Goal: Task Accomplishment & Management: Use online tool/utility

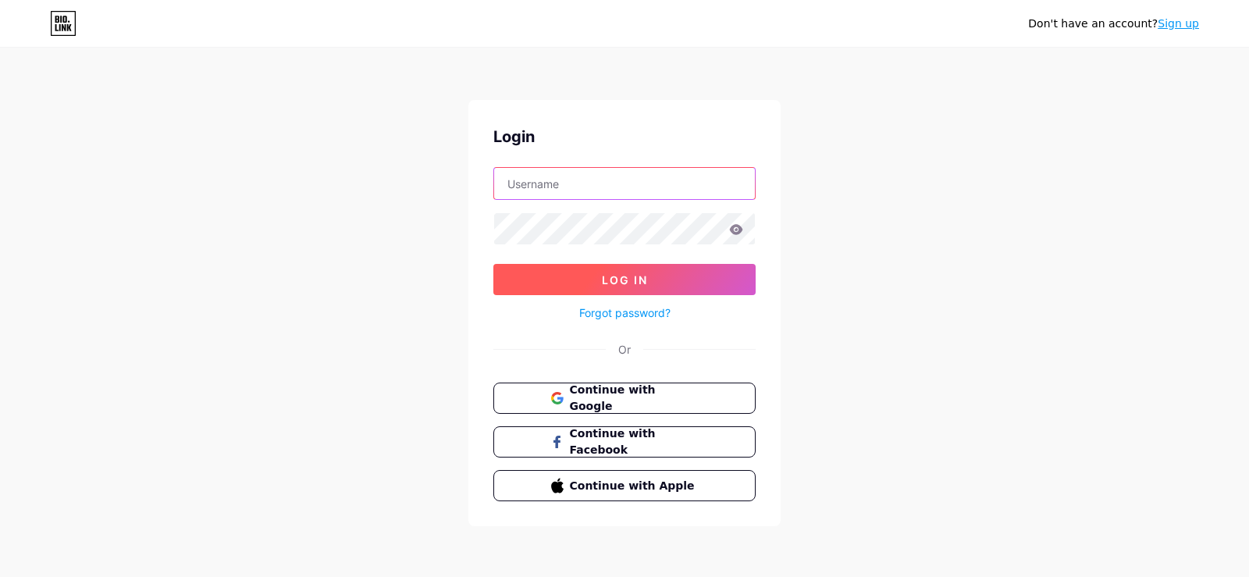
type input "poscentralindia"
click at [563, 274] on button "Log In" at bounding box center [624, 279] width 262 height 31
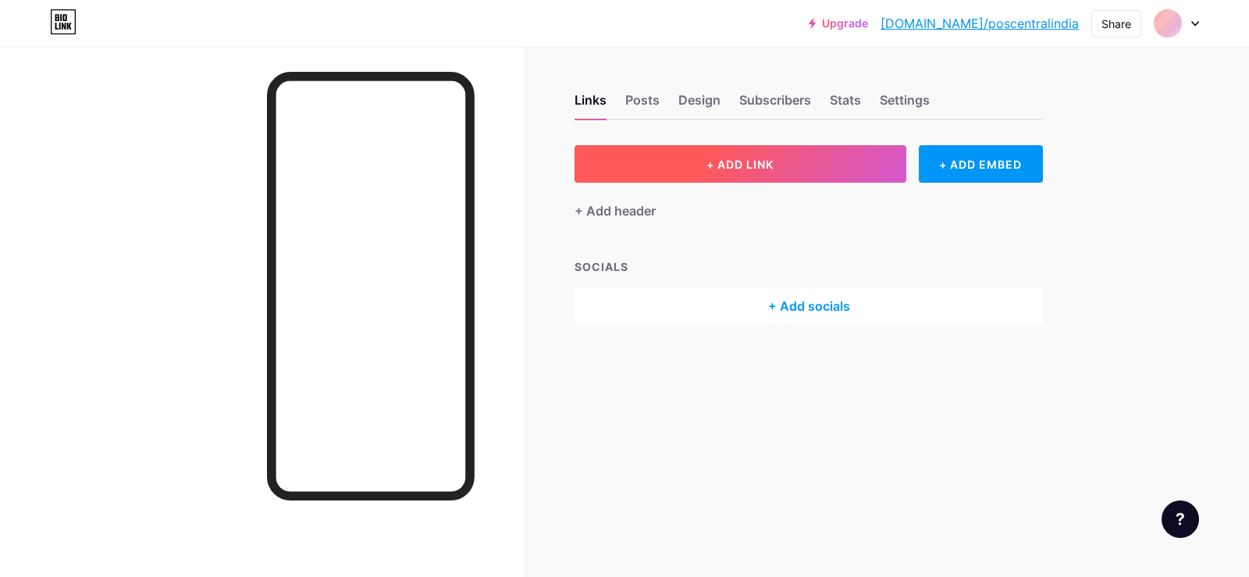
click at [791, 169] on button "+ ADD LINK" at bounding box center [740, 163] width 332 height 37
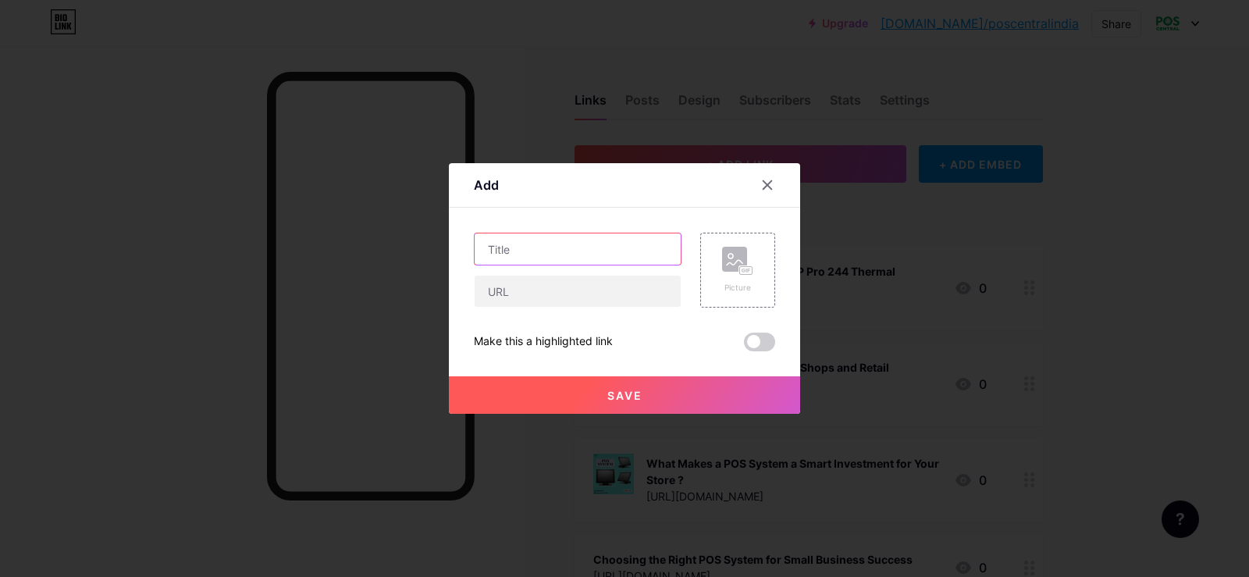
click at [554, 244] on input "text" at bounding box center [578, 248] width 206 height 31
paste input "1D Barcode Scanners – Fast, Reliable & Cost-Effective for Retail"
type input "1D Barcode Scanners – Fast, Reliable & Cost-Effective for Retail"
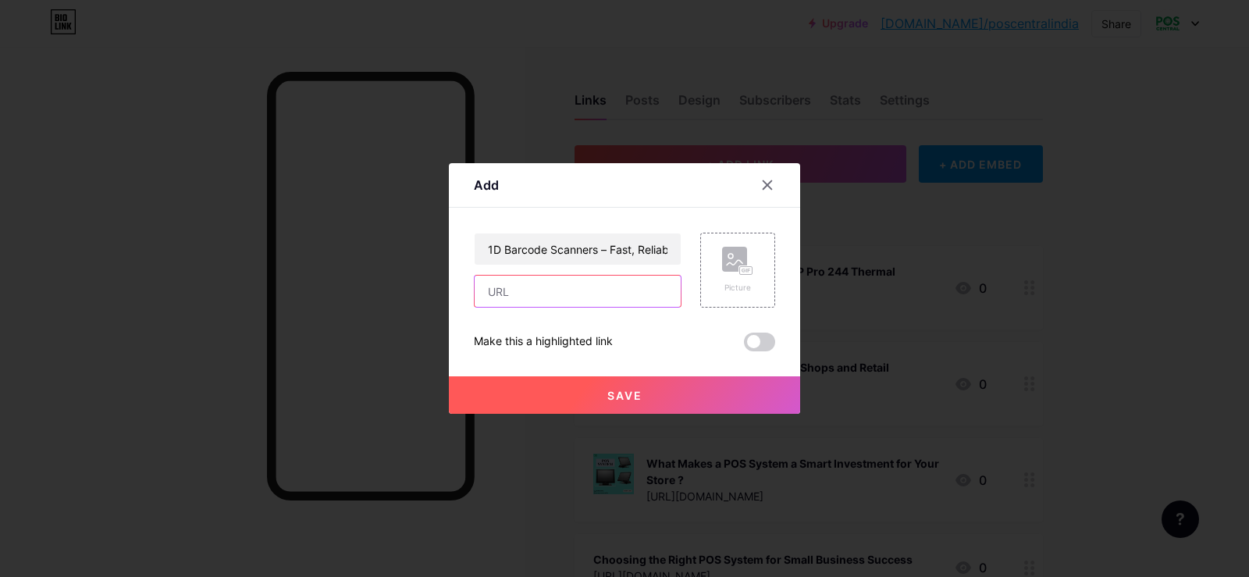
click at [529, 285] on input "text" at bounding box center [578, 291] width 206 height 31
paste input "[URL][DOMAIN_NAME]"
type input "[URL][DOMAIN_NAME]"
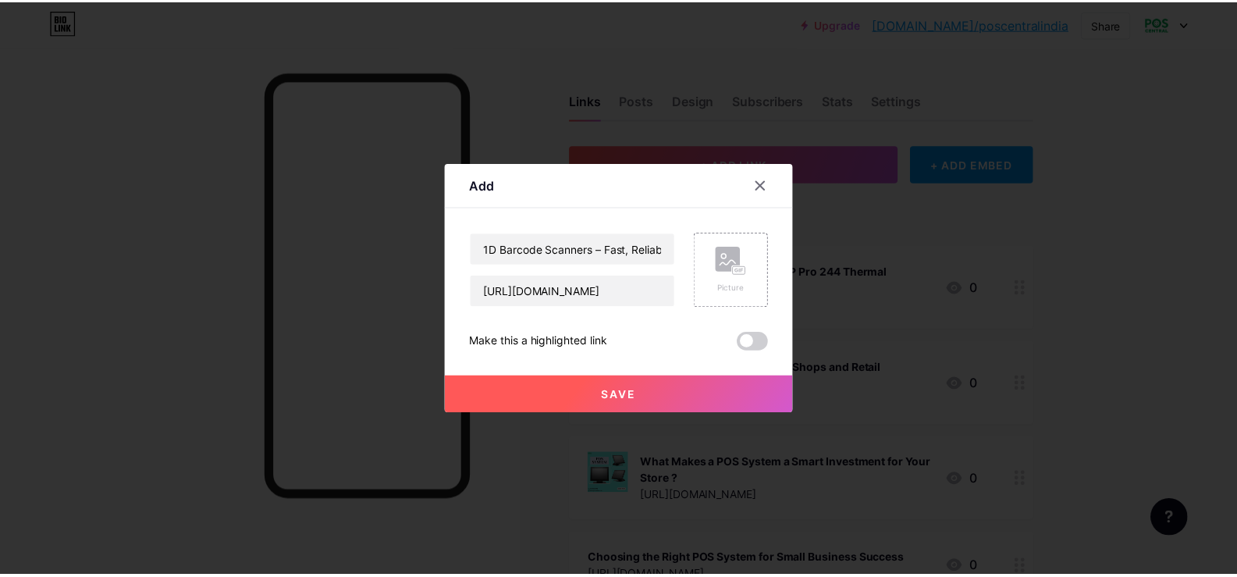
scroll to position [0, 0]
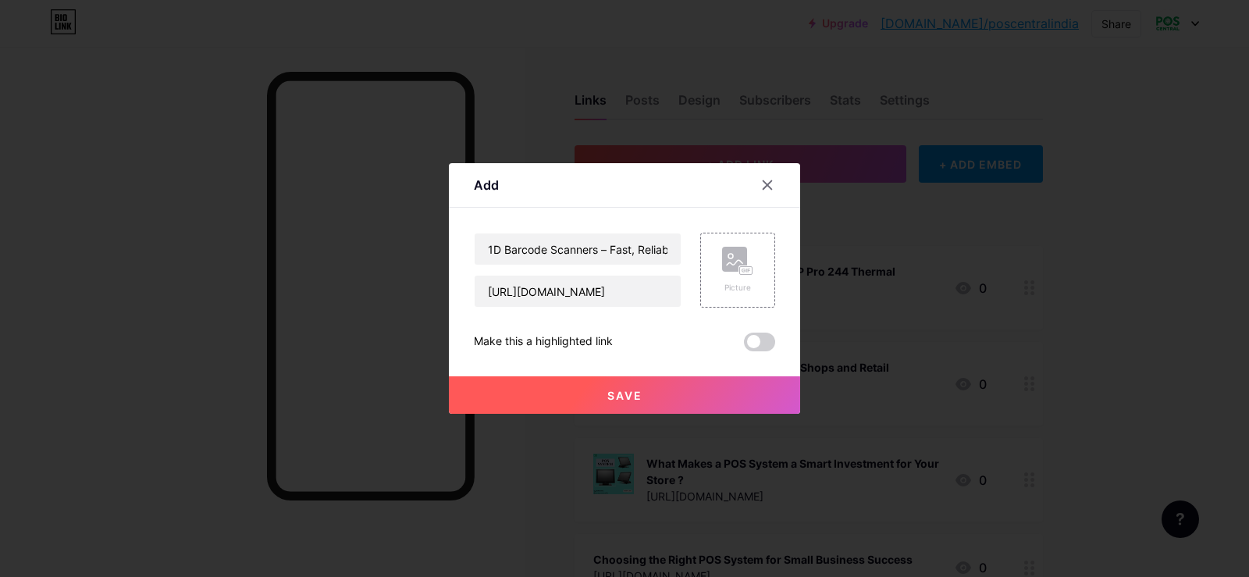
click at [651, 393] on button "Save" at bounding box center [624, 394] width 351 height 37
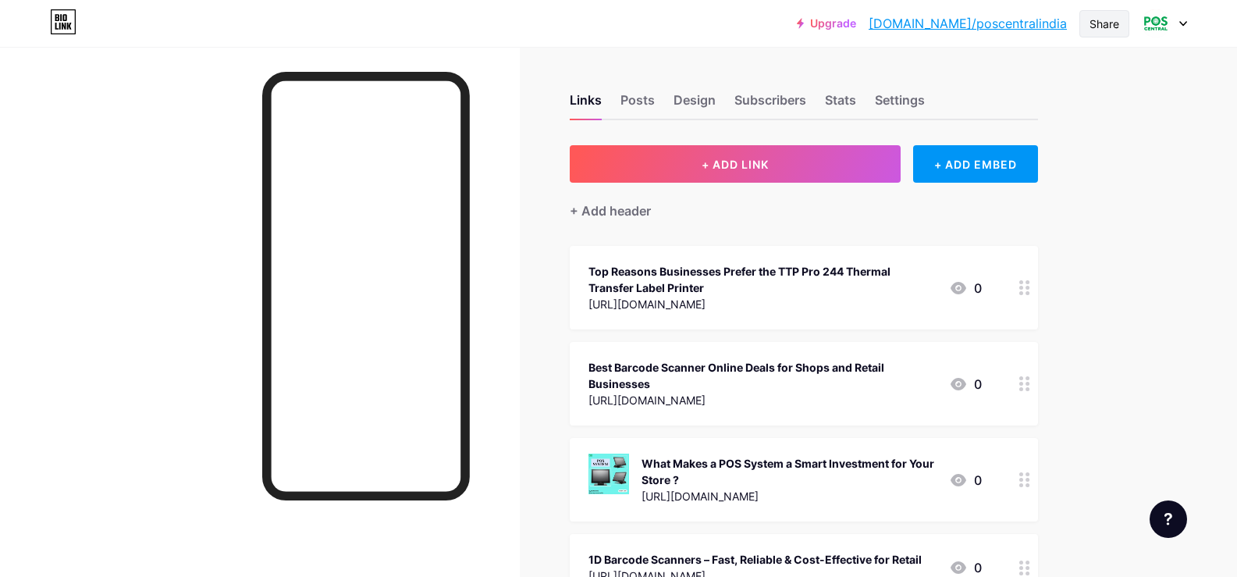
click at [1105, 24] on div "Share" at bounding box center [1105, 24] width 30 height 16
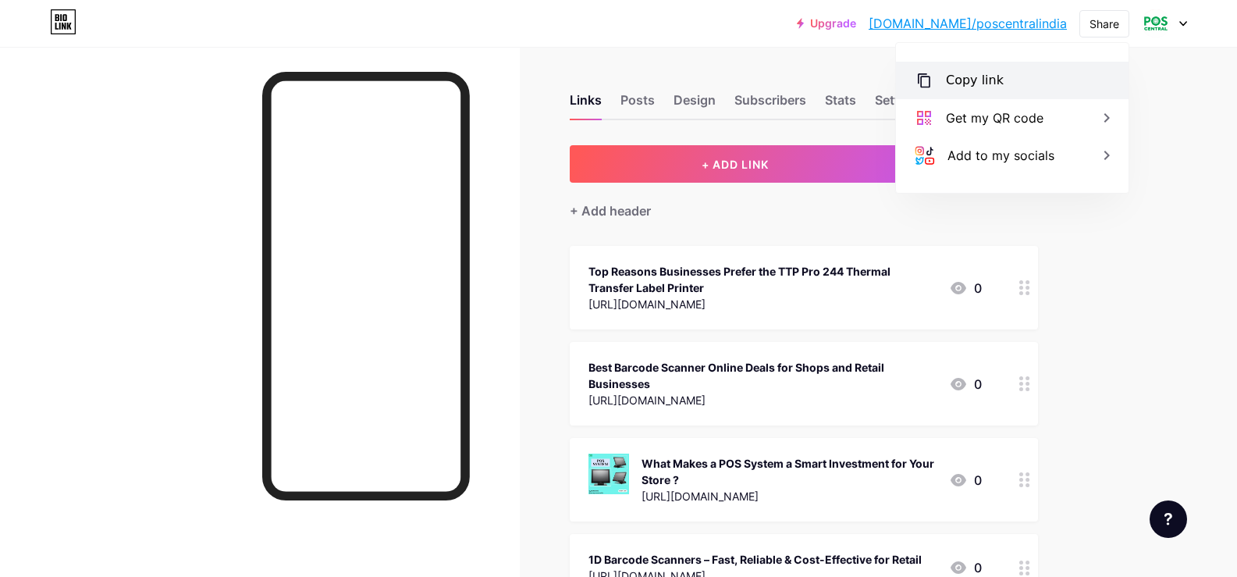
click at [972, 84] on div "Copy link" at bounding box center [975, 80] width 58 height 19
type textarea "[URL][DOMAIN_NAME]"
